Goal: Find specific page/section: Find specific page/section

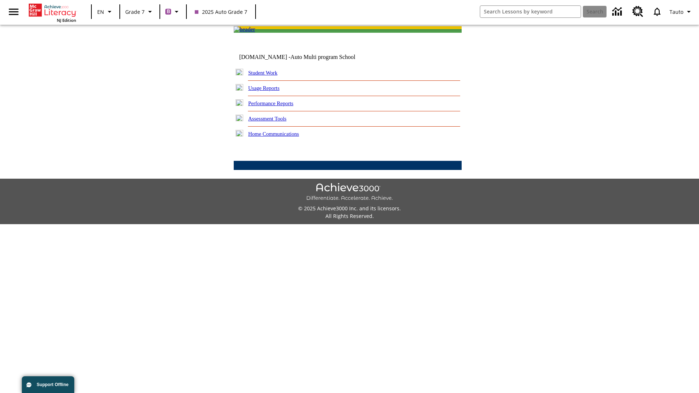
click at [268, 76] on link "Student Work" at bounding box center [262, 73] width 29 height 6
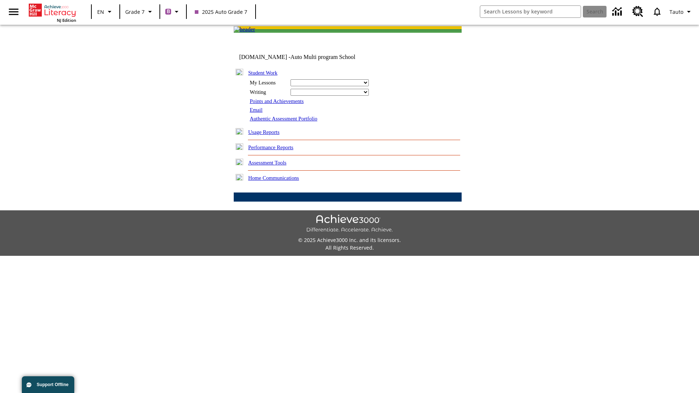
click at [257, 113] on link "Email" at bounding box center [256, 110] width 13 height 6
